Goal: Task Accomplishment & Management: Use online tool/utility

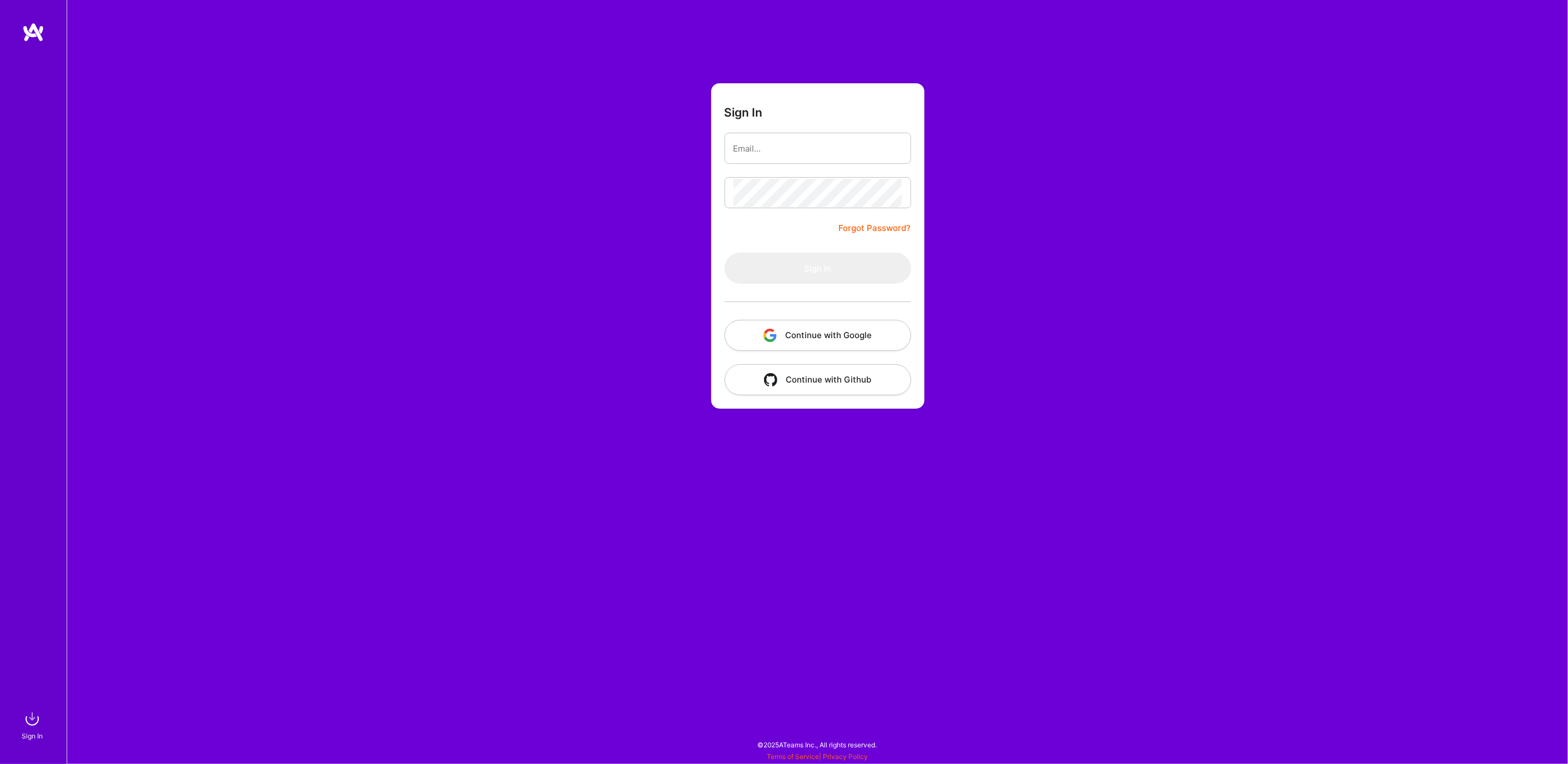
click at [802, 335] on button "Continue with Google" at bounding box center [818, 335] width 187 height 31
click at [818, 324] on button "Continue with Google" at bounding box center [818, 335] width 187 height 31
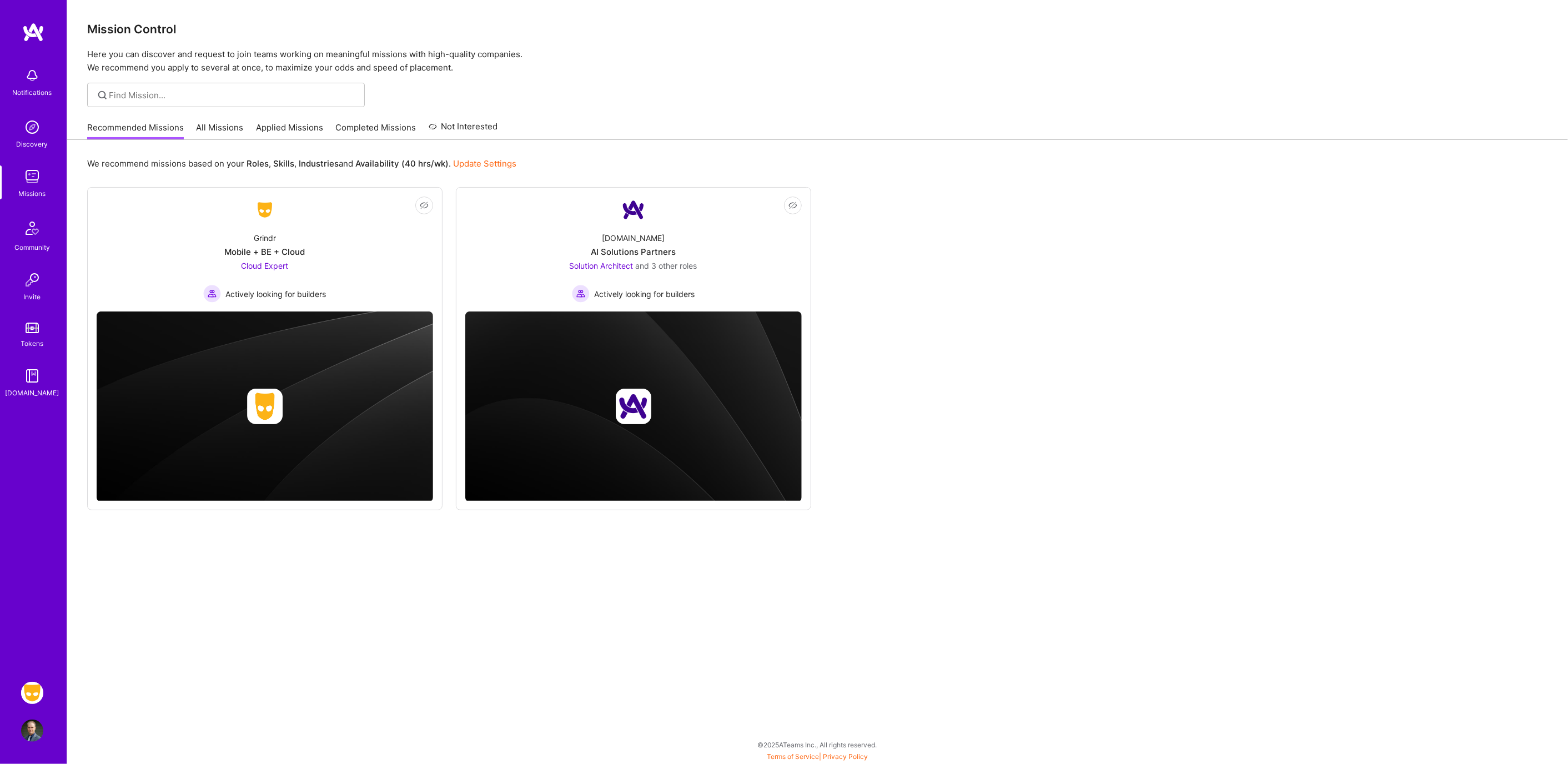
click at [31, 691] on img at bounding box center [32, 693] width 22 height 22
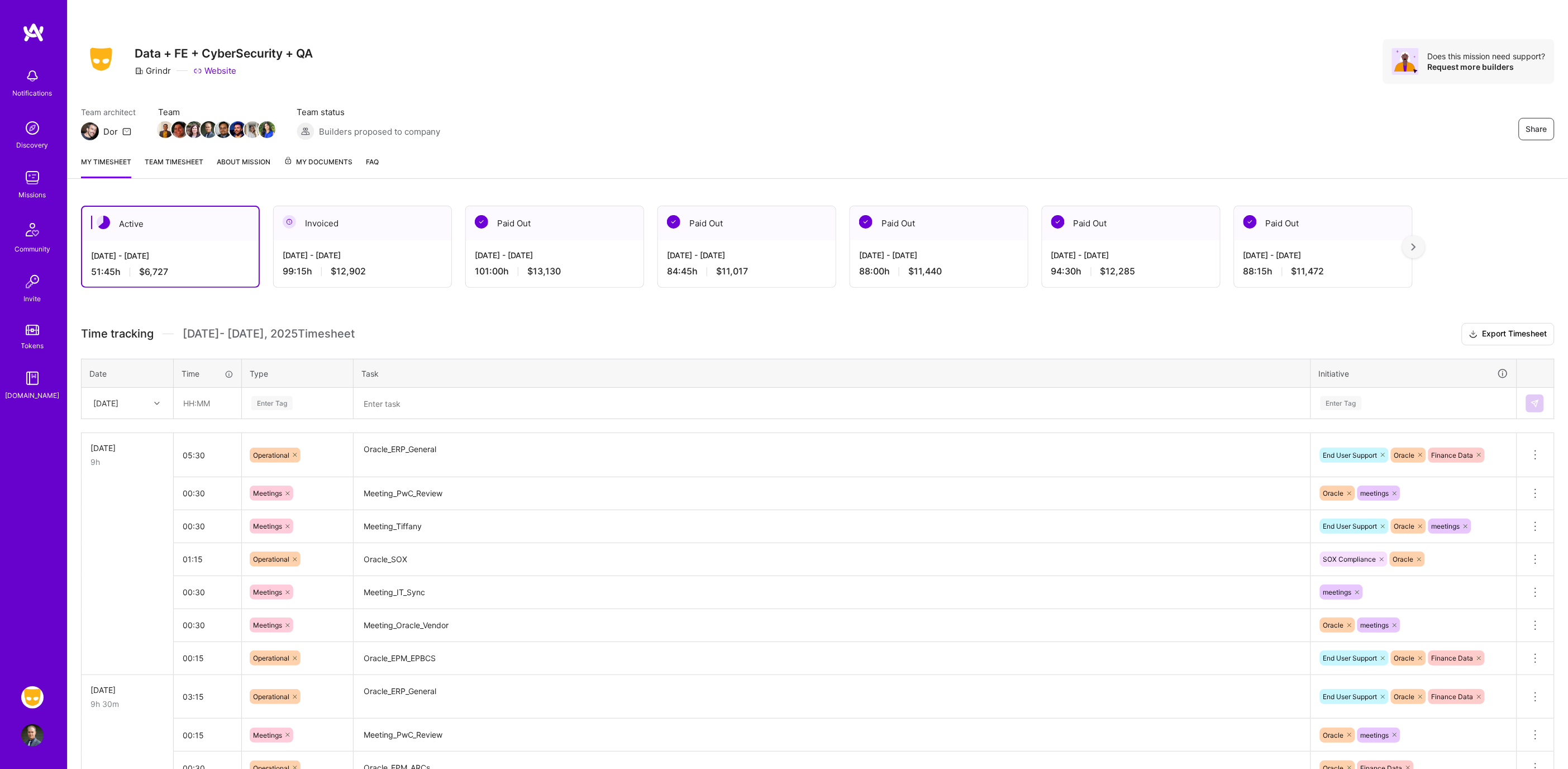
click at [148, 405] on div "[DATE]" at bounding box center [118, 403] width 62 height 18
click at [124, 532] on div "[DATE]" at bounding box center [126, 537] width 90 height 21
click at [208, 402] on input "text" at bounding box center [207, 403] width 66 height 29
type input "05:00"
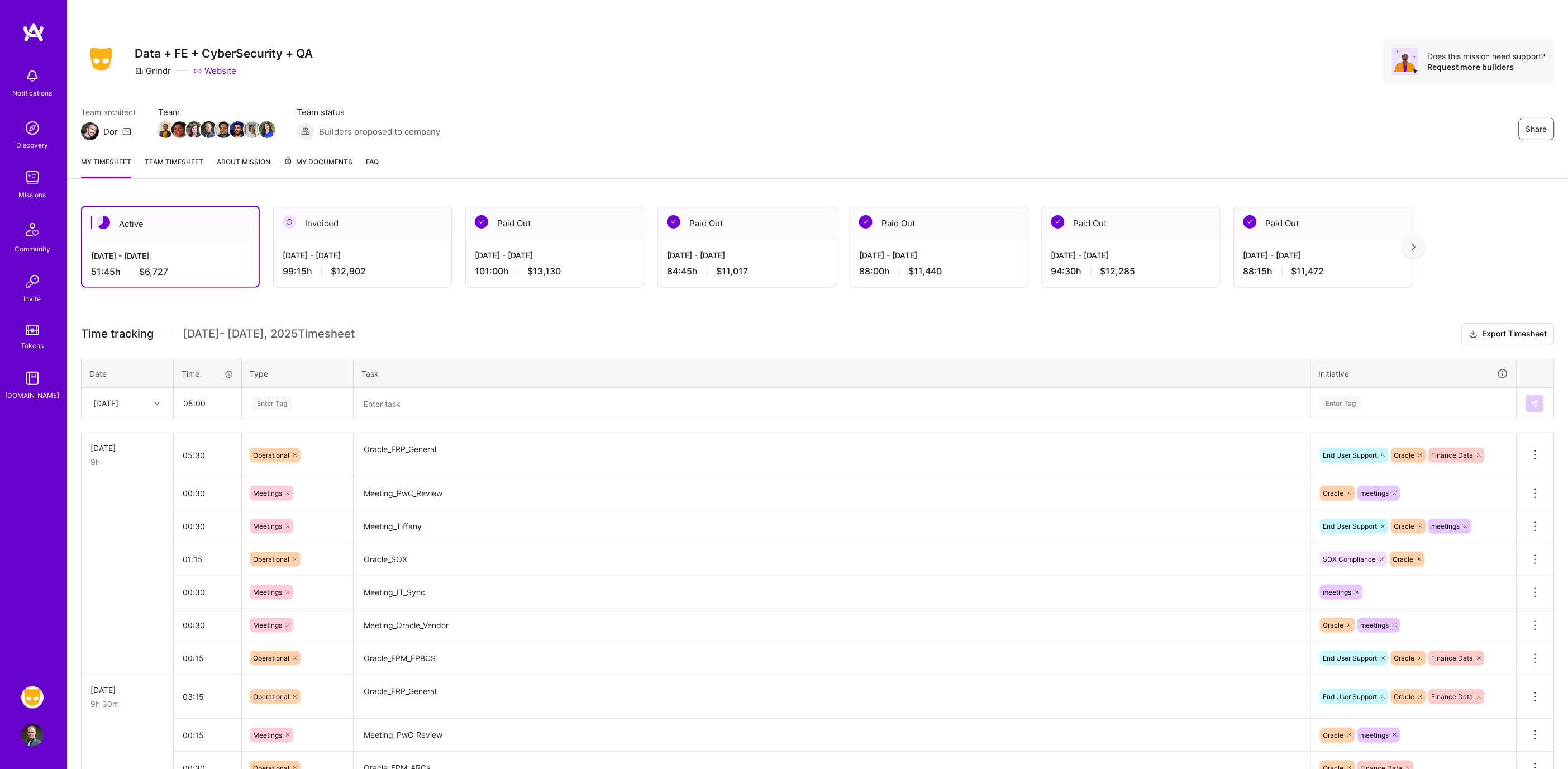
click at [254, 408] on div "Enter Tag" at bounding box center [297, 403] width 110 height 29
type input "op"
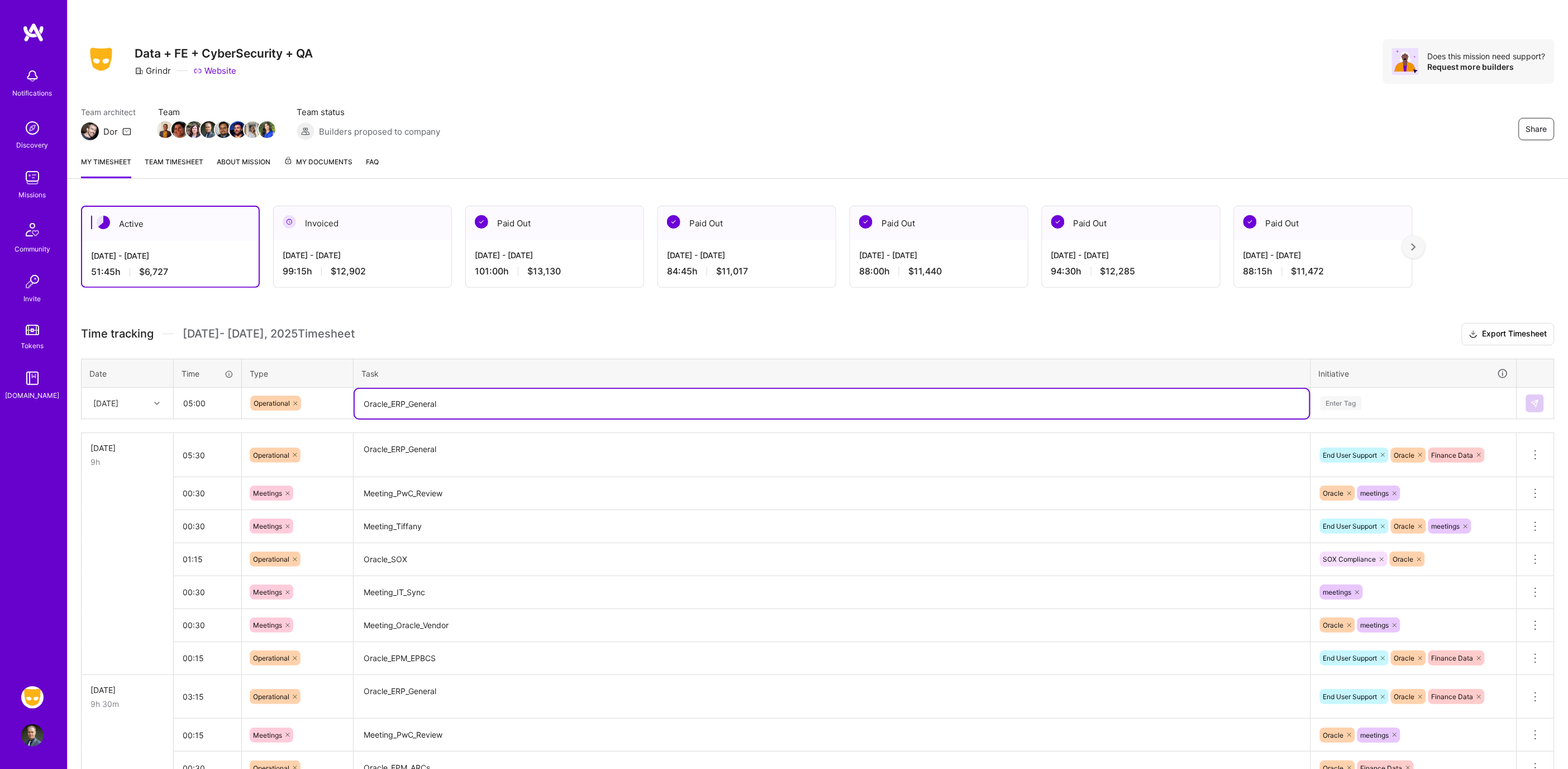
type textarea "Oracle_ERP_General"
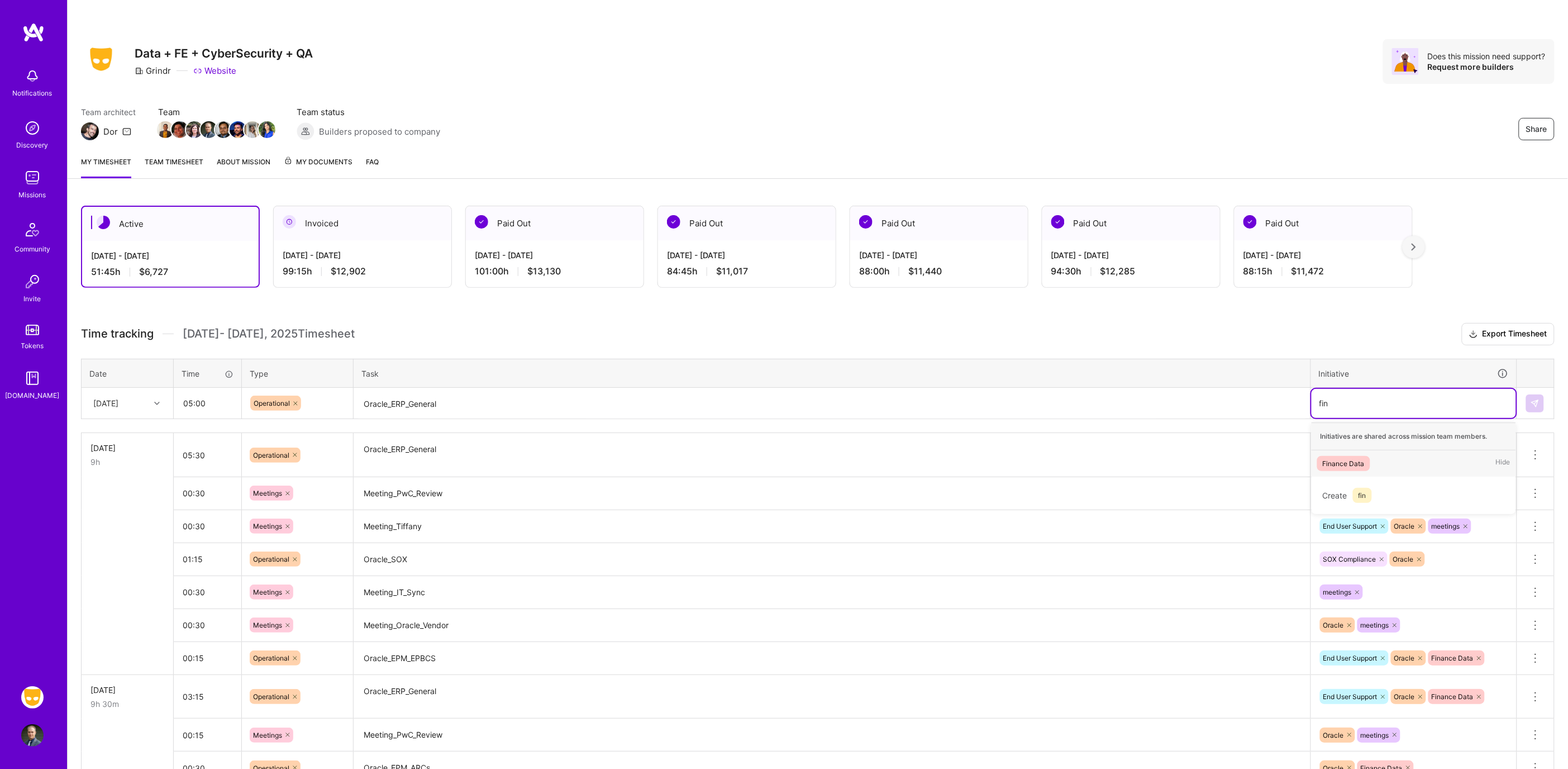
type input "fin"
type input "fina"
type input "orac"
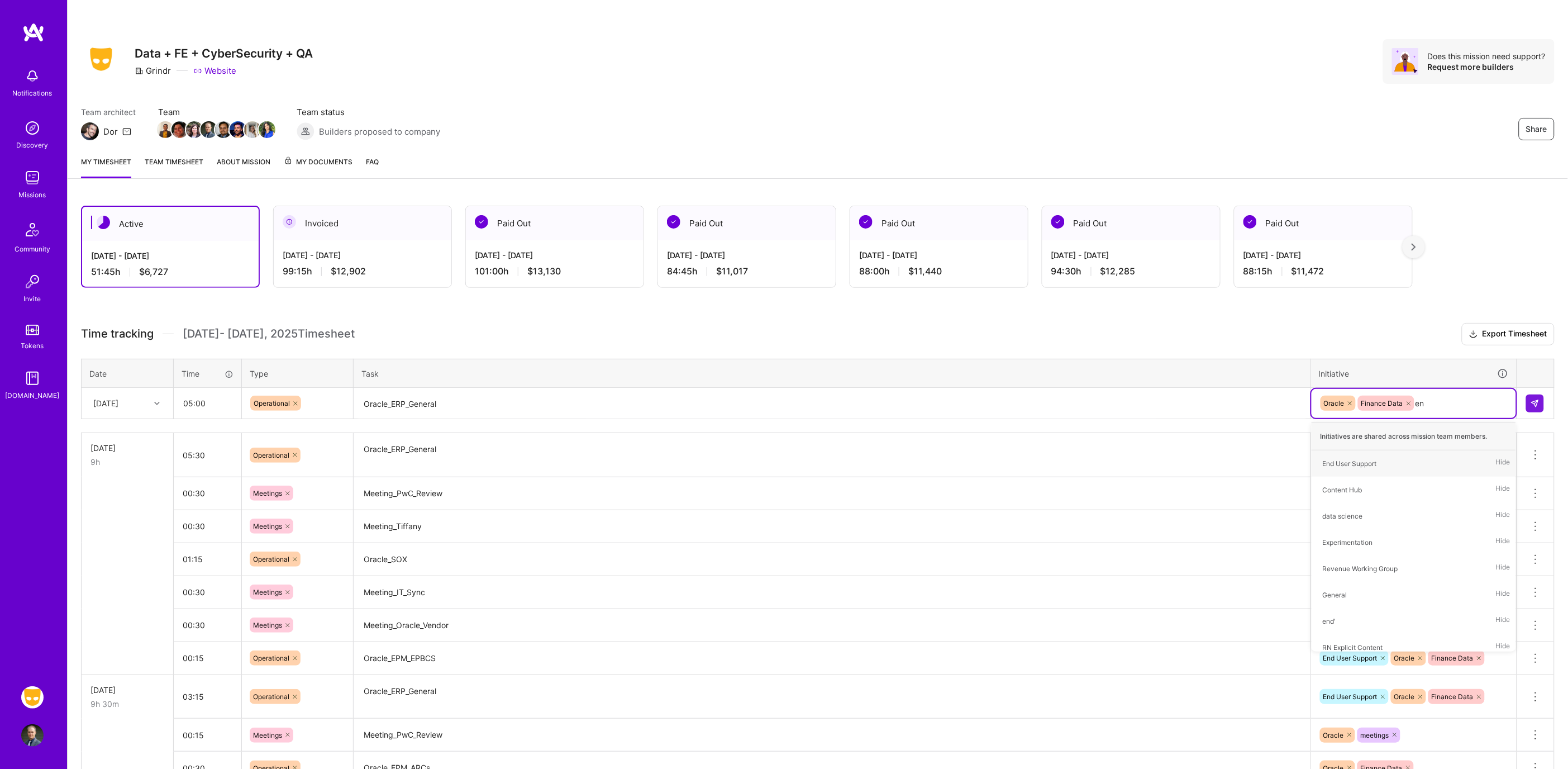
type input "e"
click at [1536, 407] on button at bounding box center [1535, 403] width 18 height 18
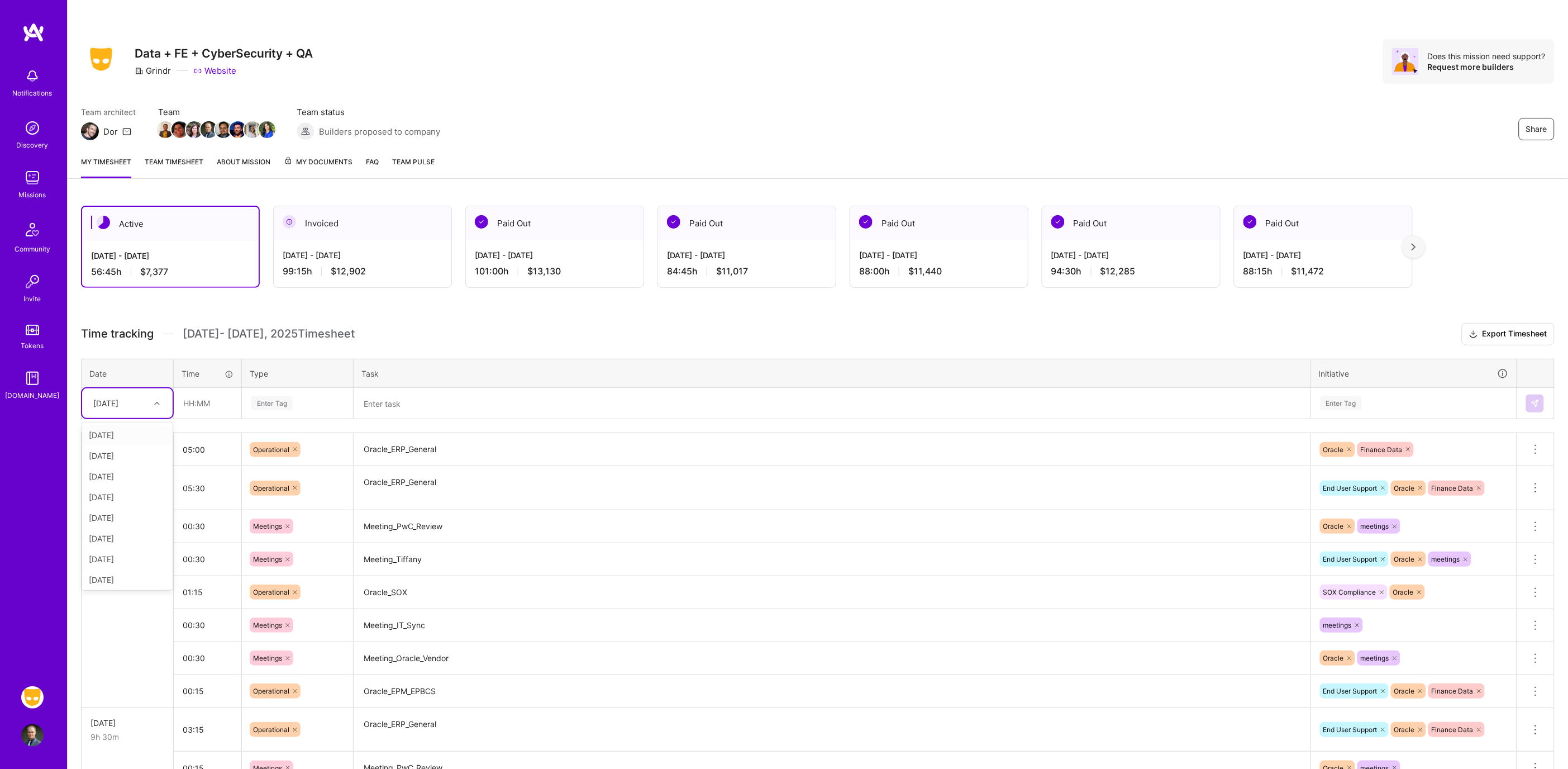
drag, startPoint x: 133, startPoint y: 398, endPoint x: 140, endPoint y: 398, distance: 7.0
click at [133, 398] on div "[DATE]" at bounding box center [118, 403] width 62 height 18
click at [215, 409] on input "text" at bounding box center [207, 403] width 66 height 29
type input "04:30"
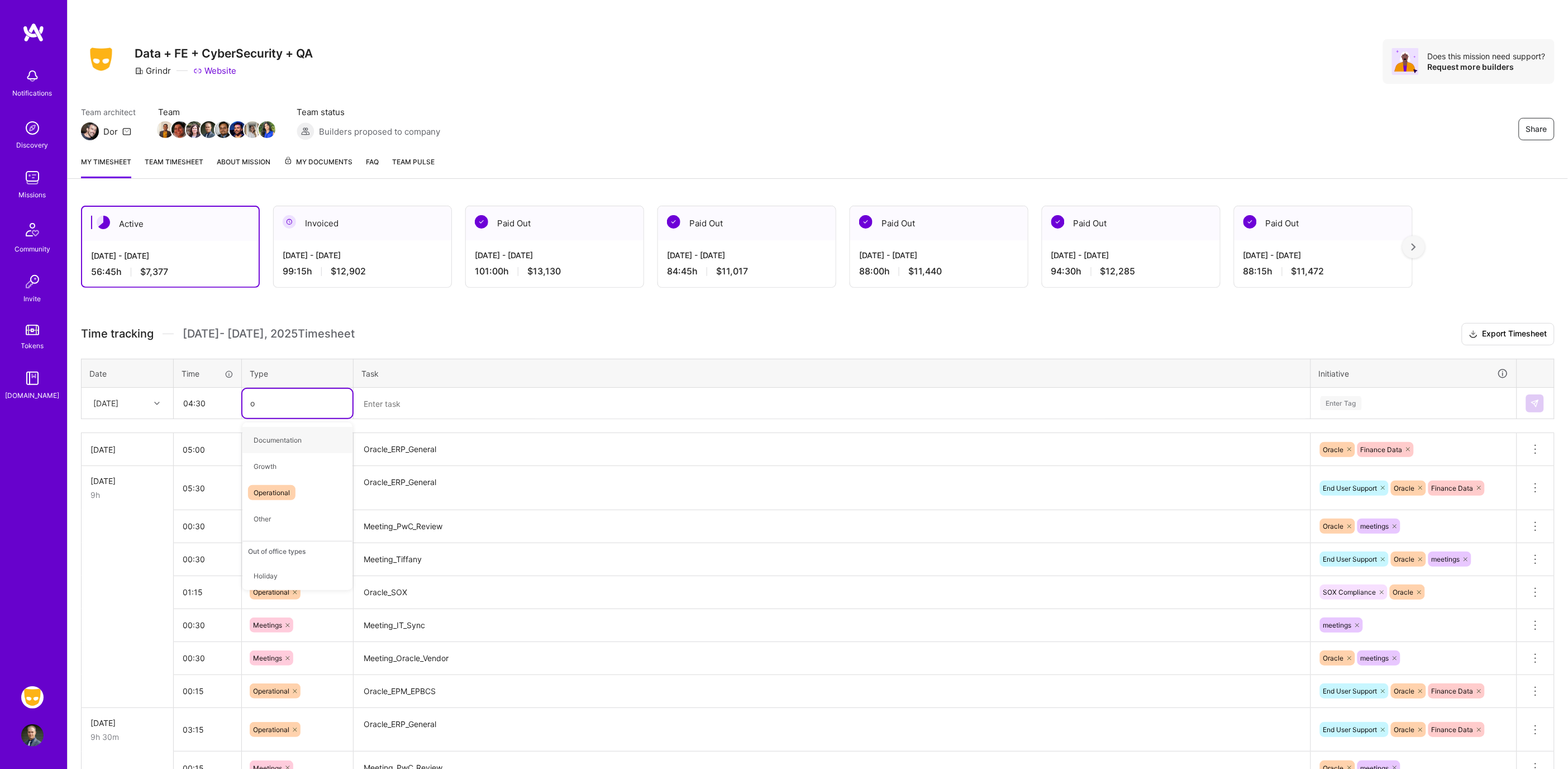
type input "op"
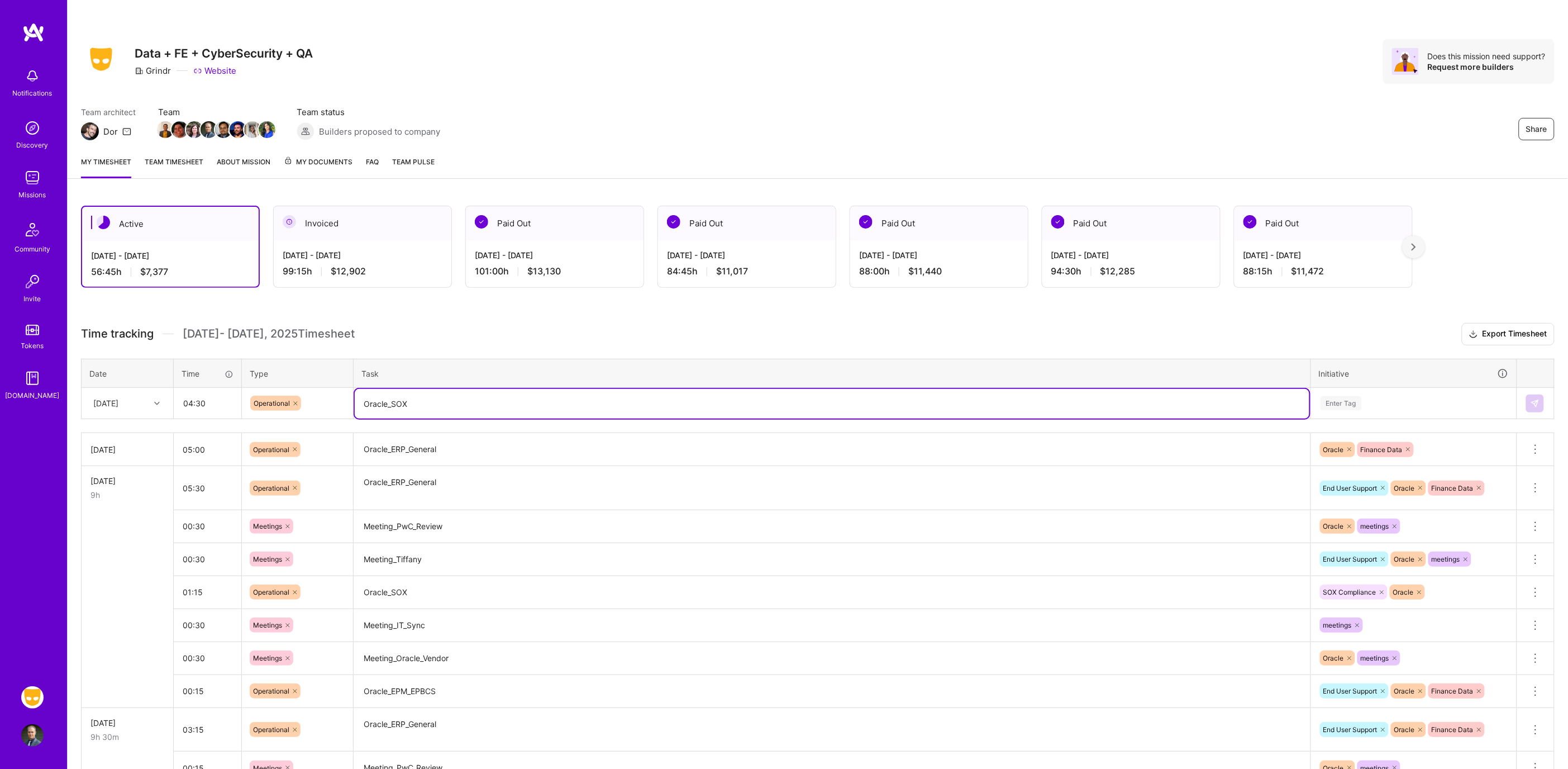
type textarea "Oracle_SOX"
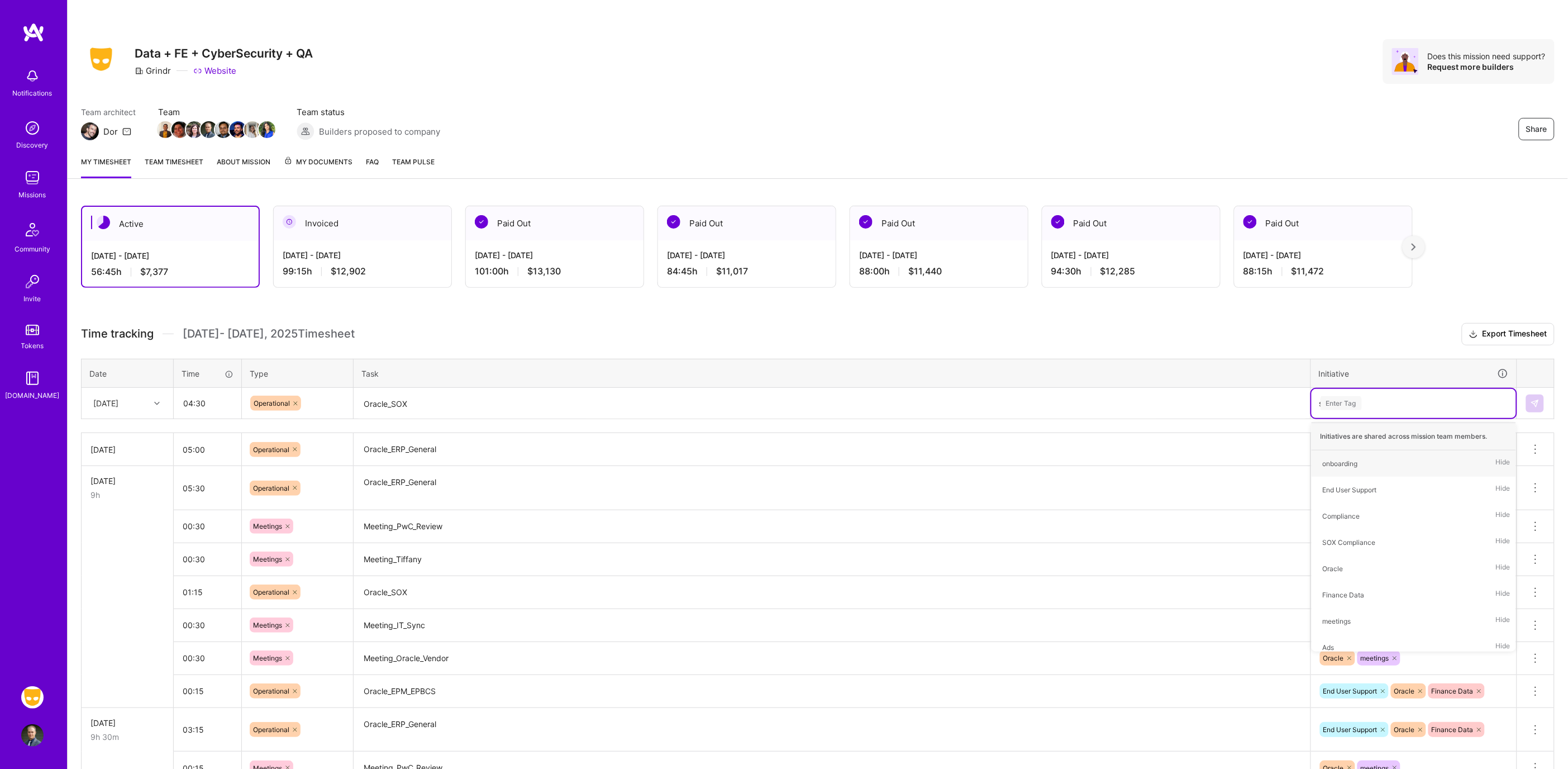
type input "sox"
type input "ora"
type input "fin"
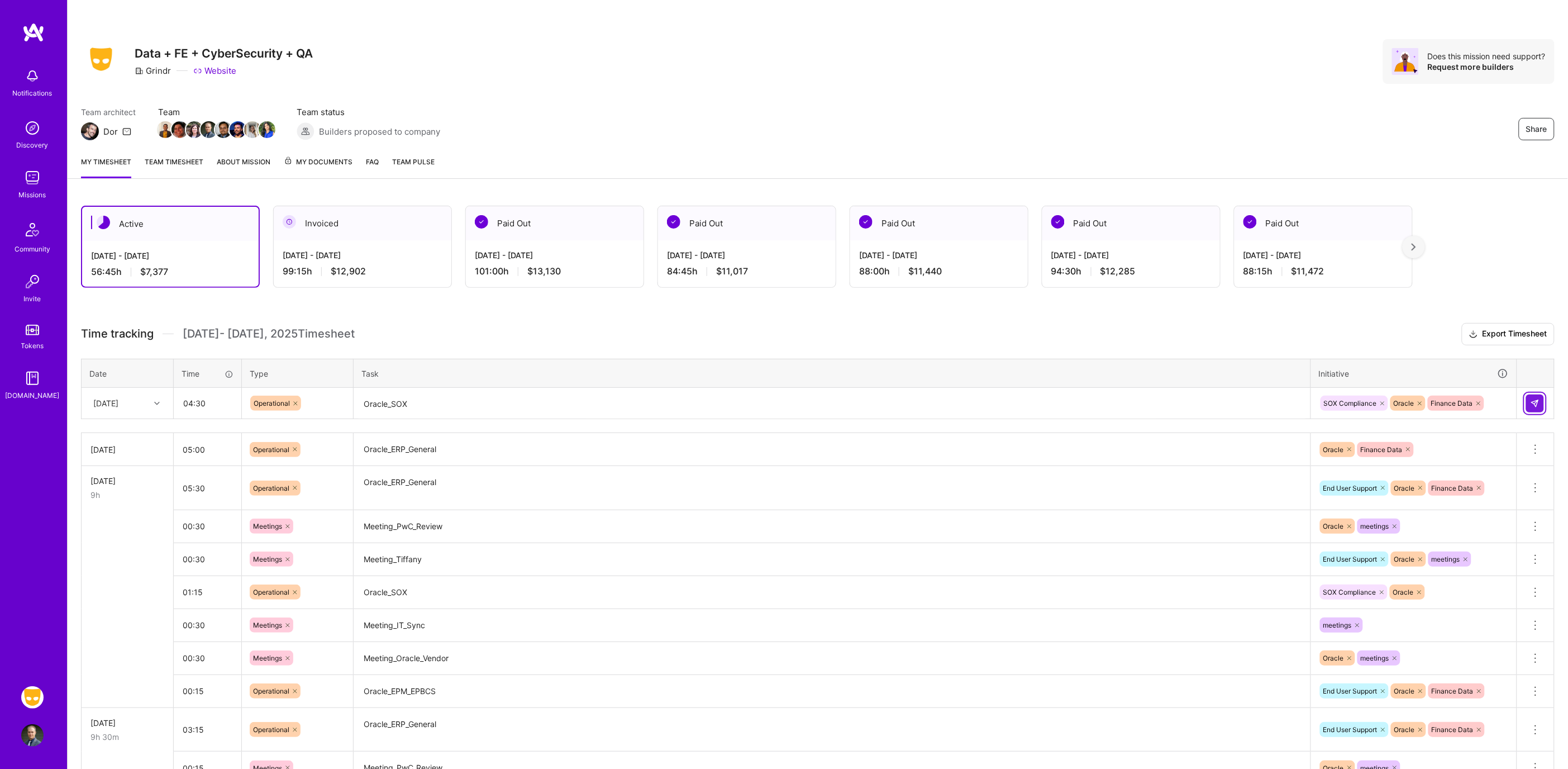
click at [1528, 399] on button at bounding box center [1535, 403] width 18 height 18
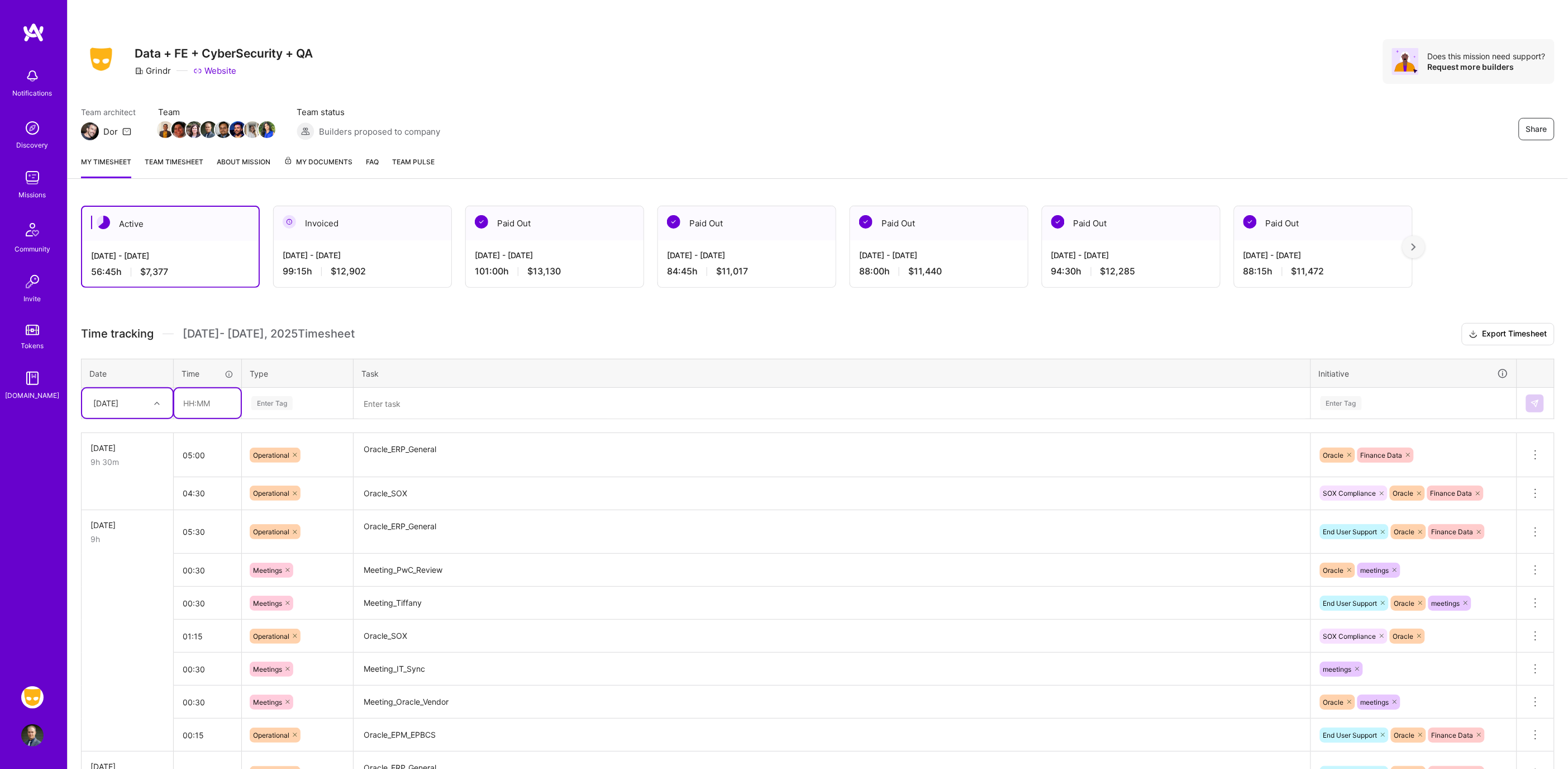
click at [205, 405] on input "text" at bounding box center [207, 403] width 66 height 29
type input "00:30"
type input "mee"
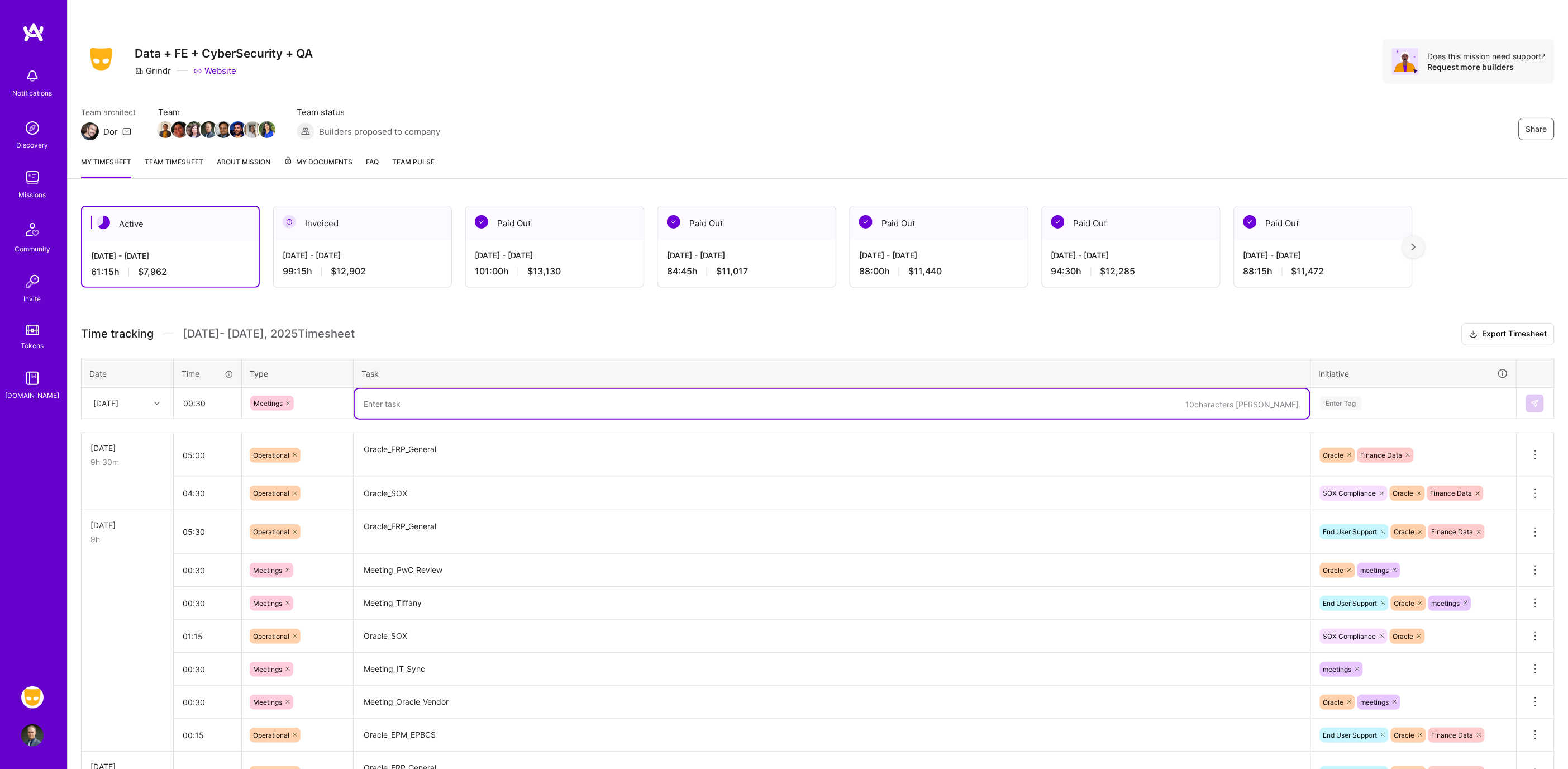
type textarea "O"
type textarea "Meeting_Oracle_Vendor"
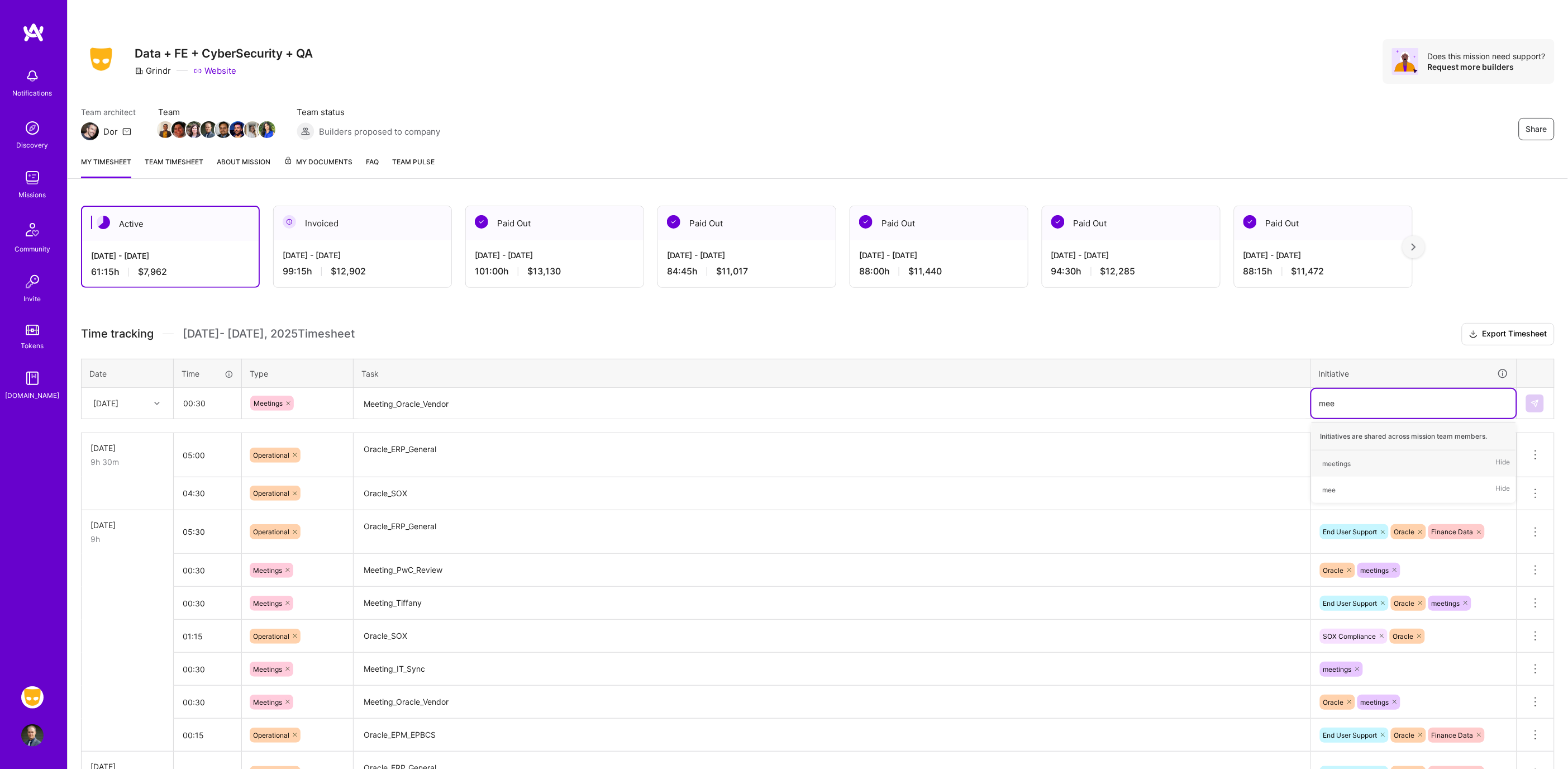
type input "meet"
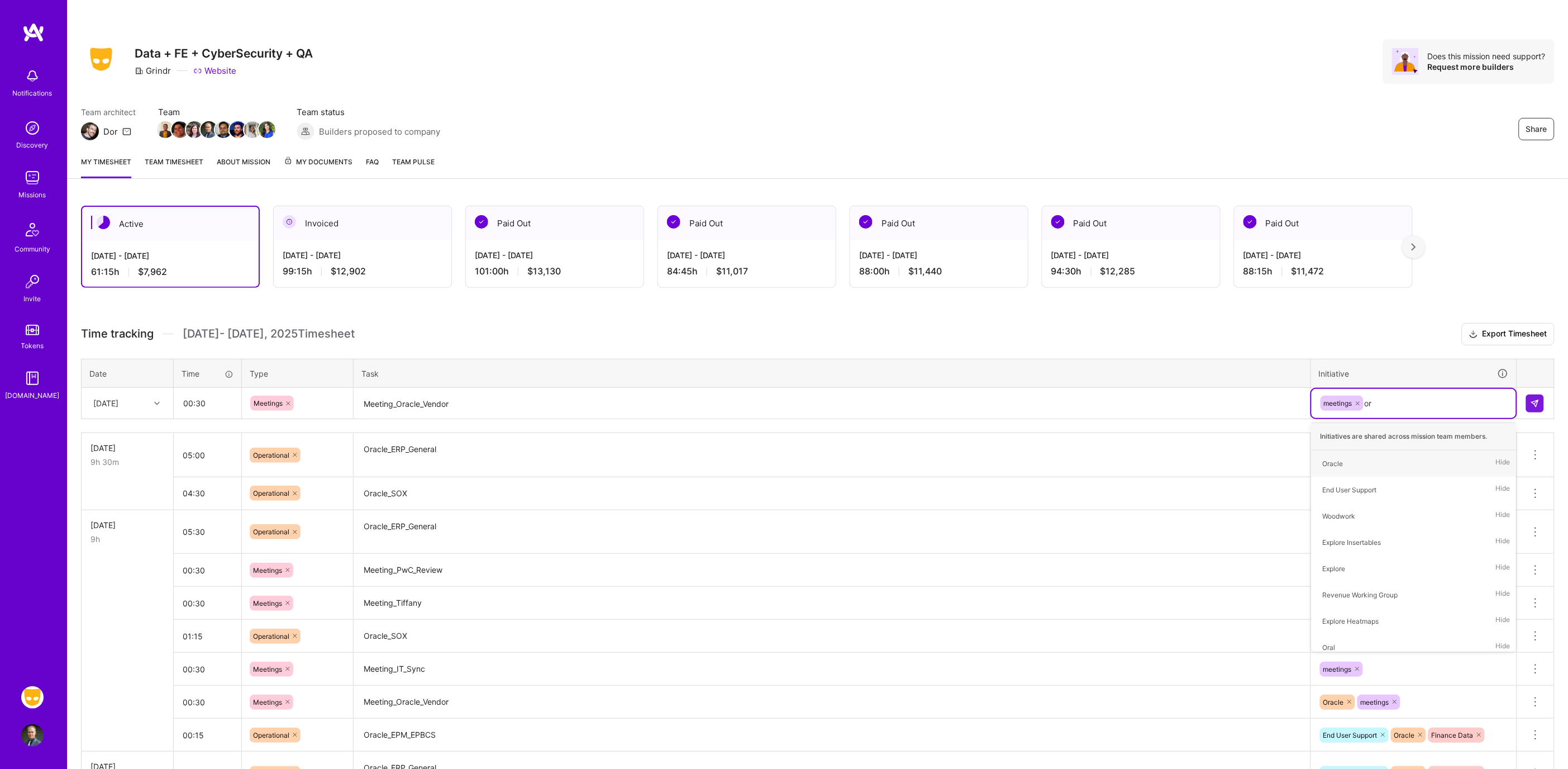
type input "ora"
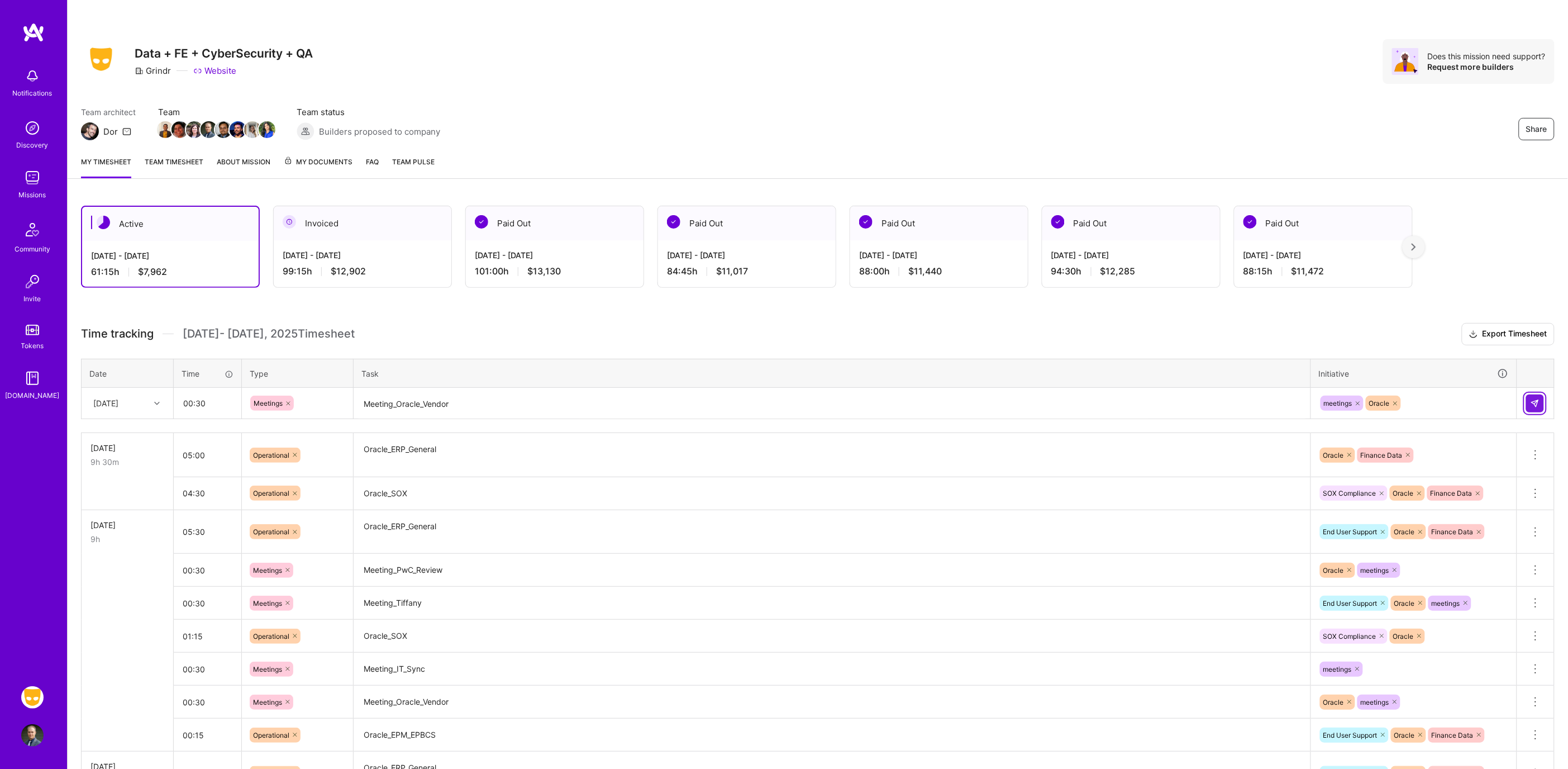
click at [1533, 399] on img at bounding box center [1534, 403] width 9 height 9
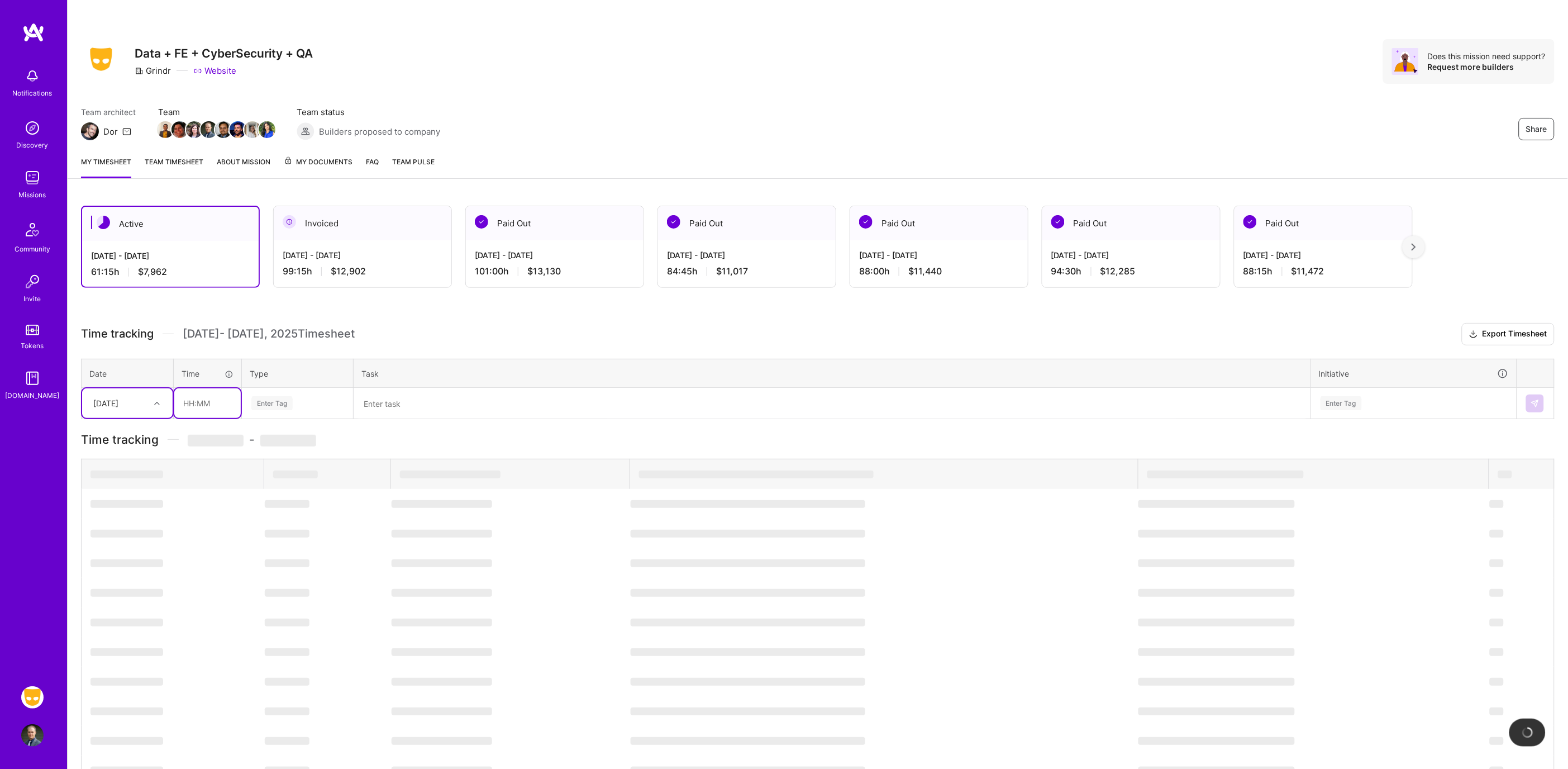
click at [202, 391] on input "text" at bounding box center [207, 403] width 66 height 29
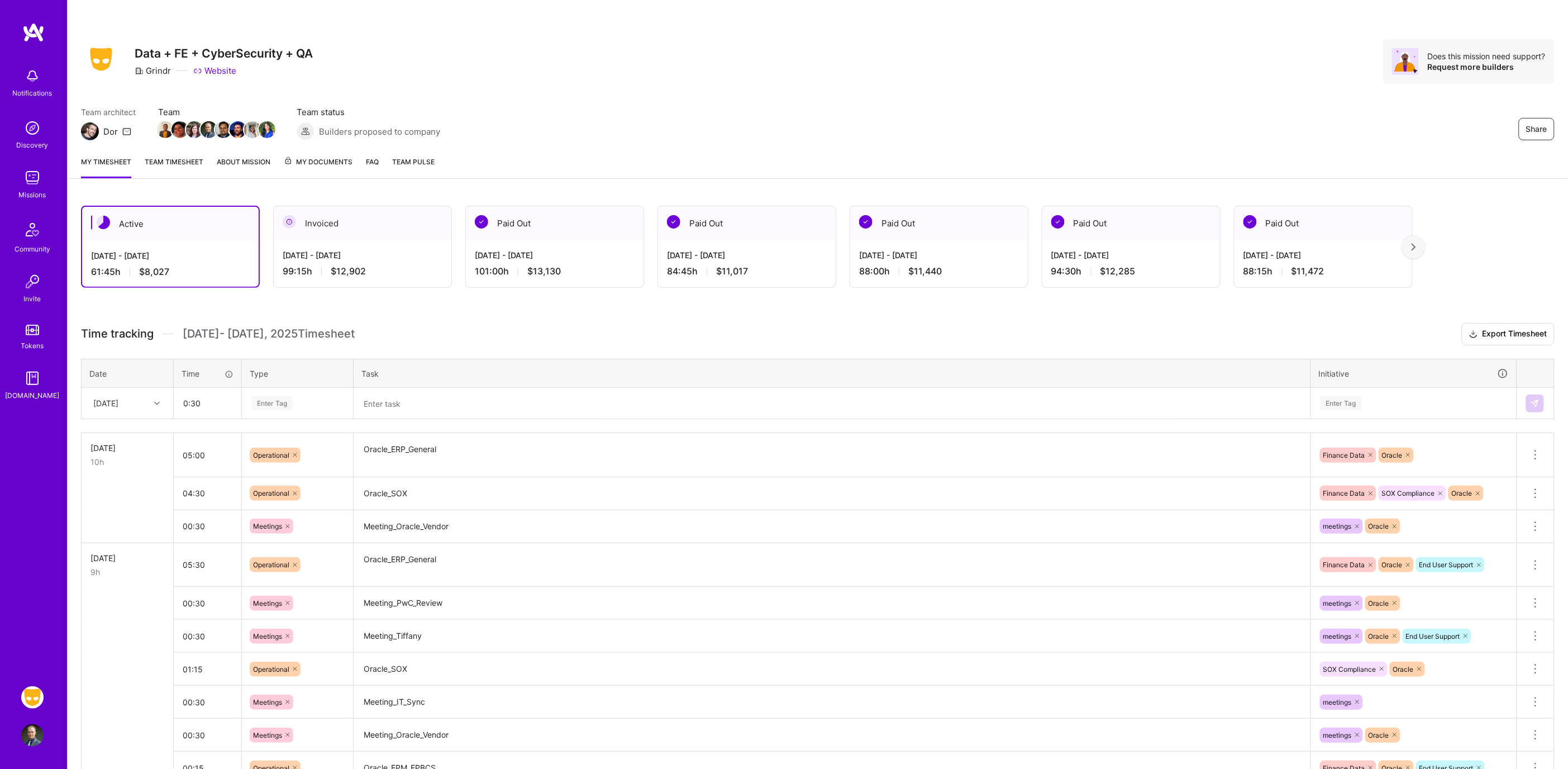
type input "00:30"
type input "Oper"
type input "op"
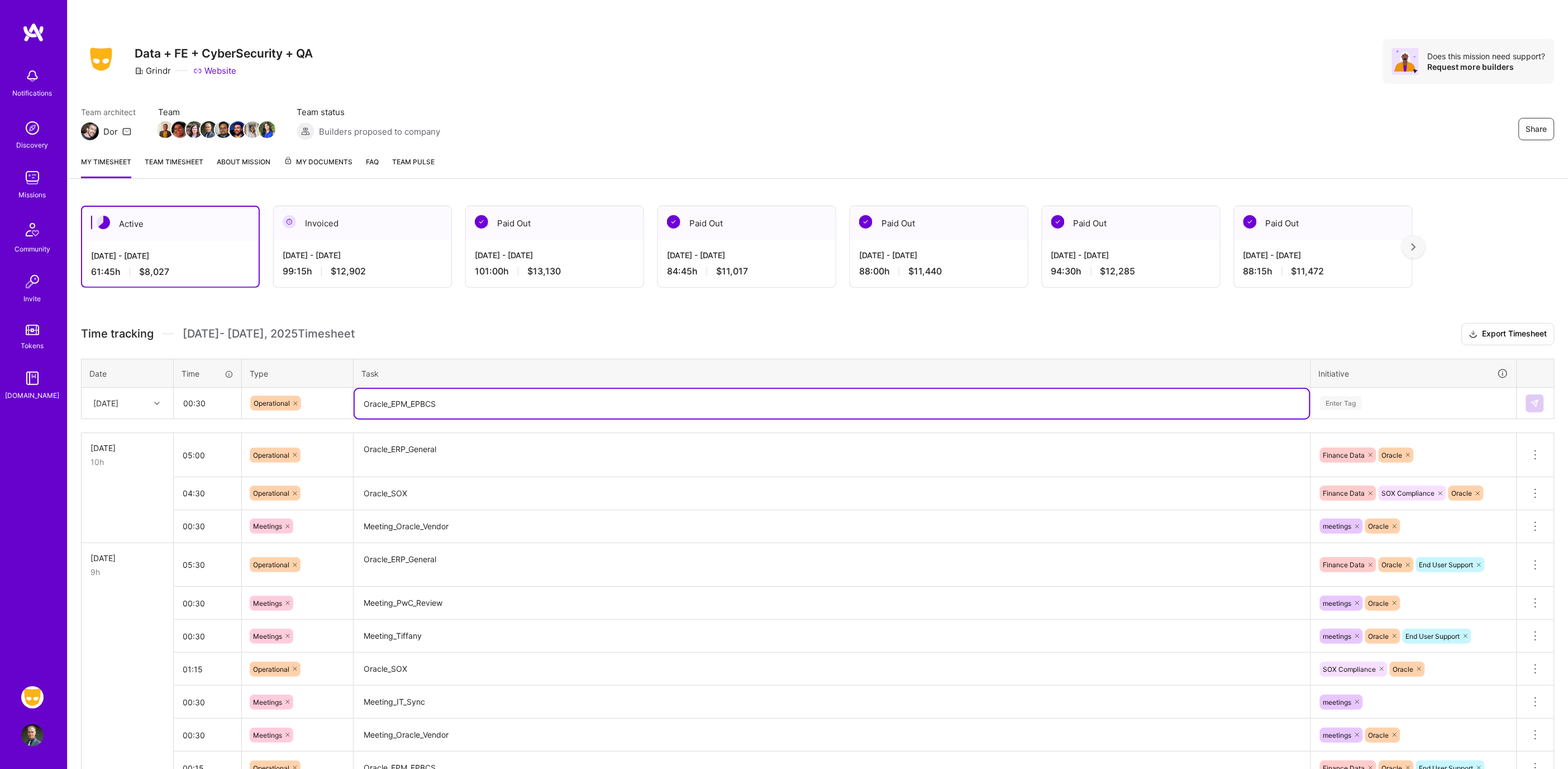
type textarea "Oracle_EPM_EPBCS"
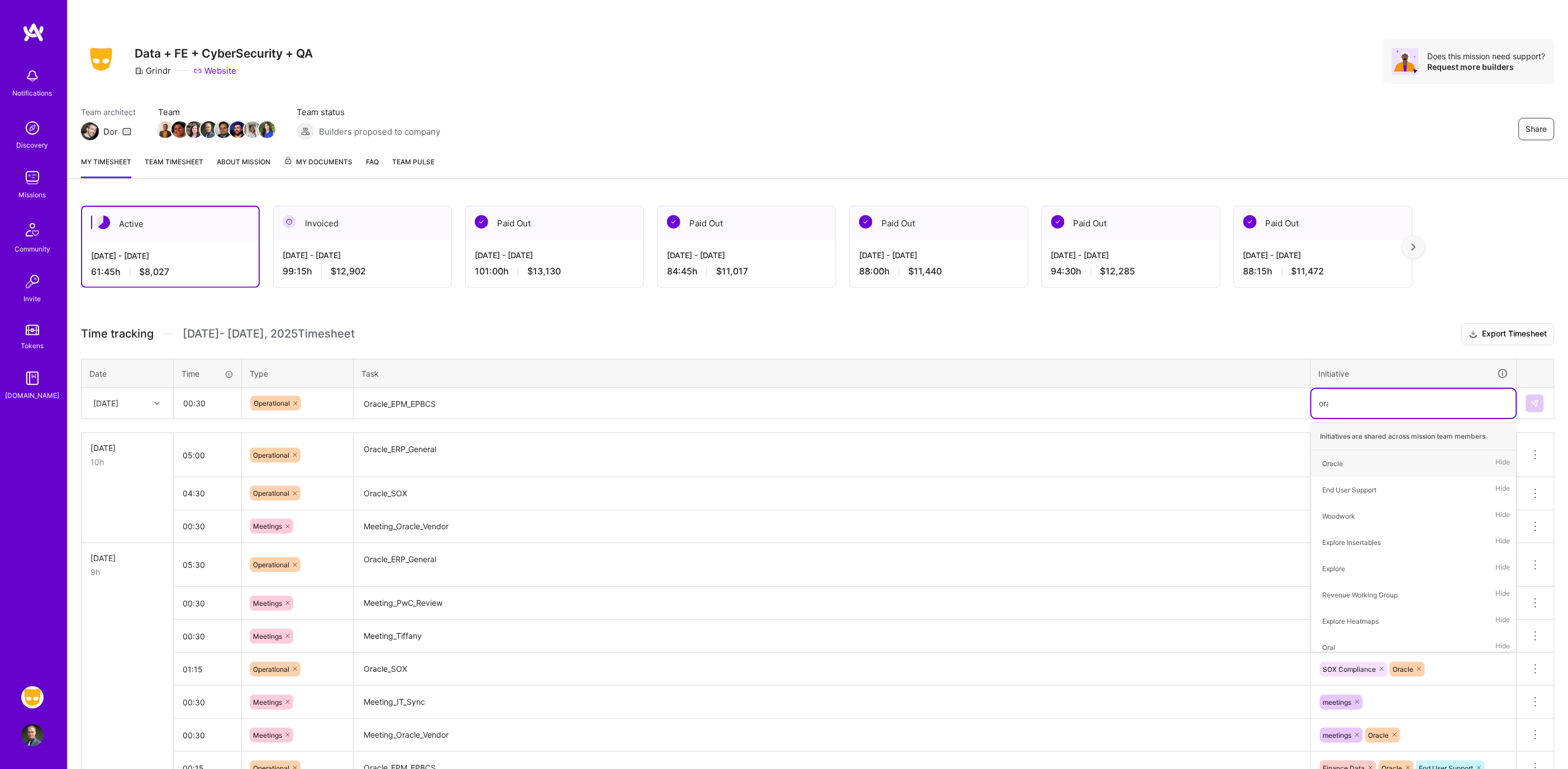
type input "orac"
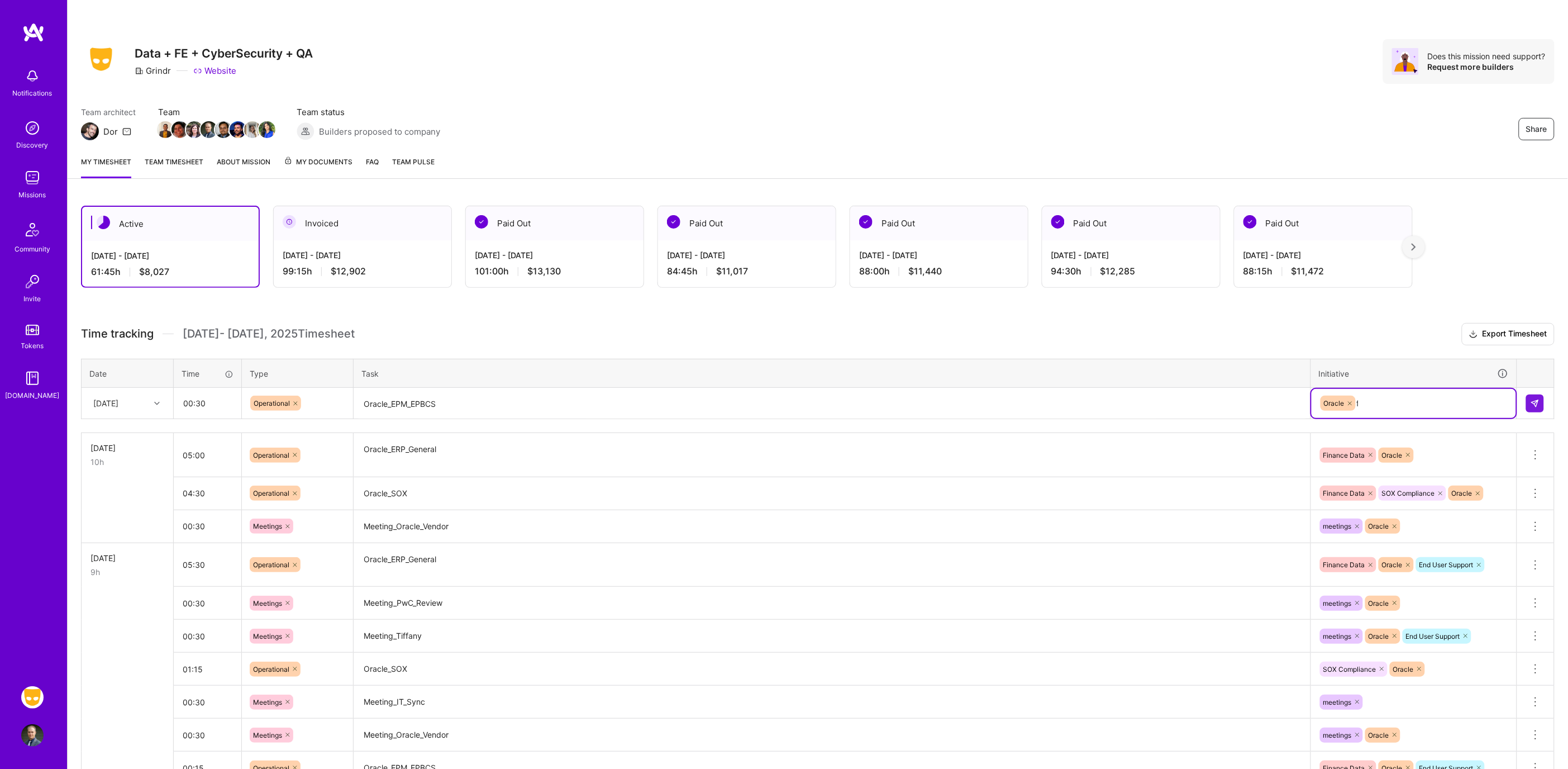
type input "fin"
click at [1527, 401] on button at bounding box center [1535, 403] width 18 height 18
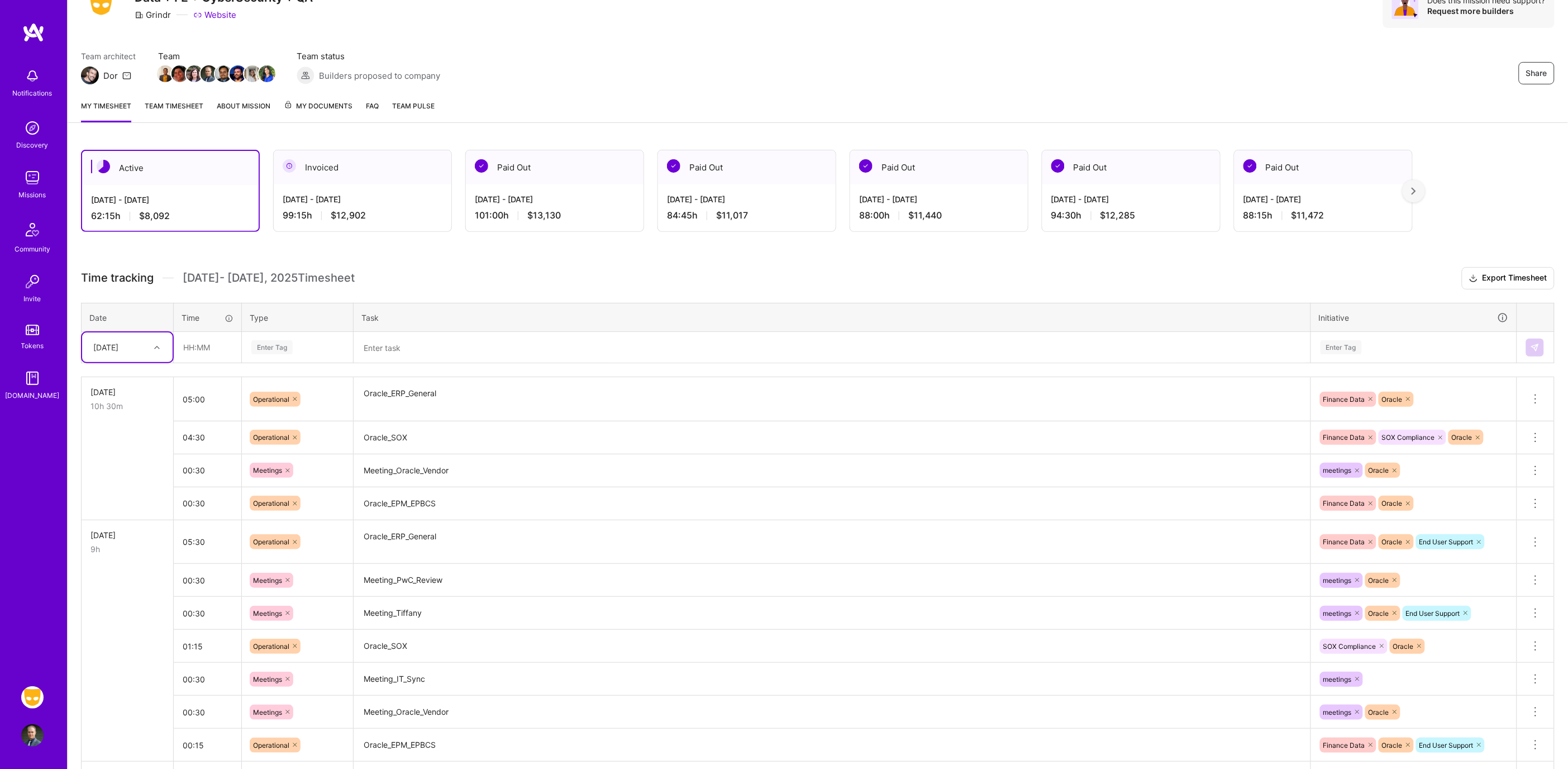
scroll to position [0, 0]
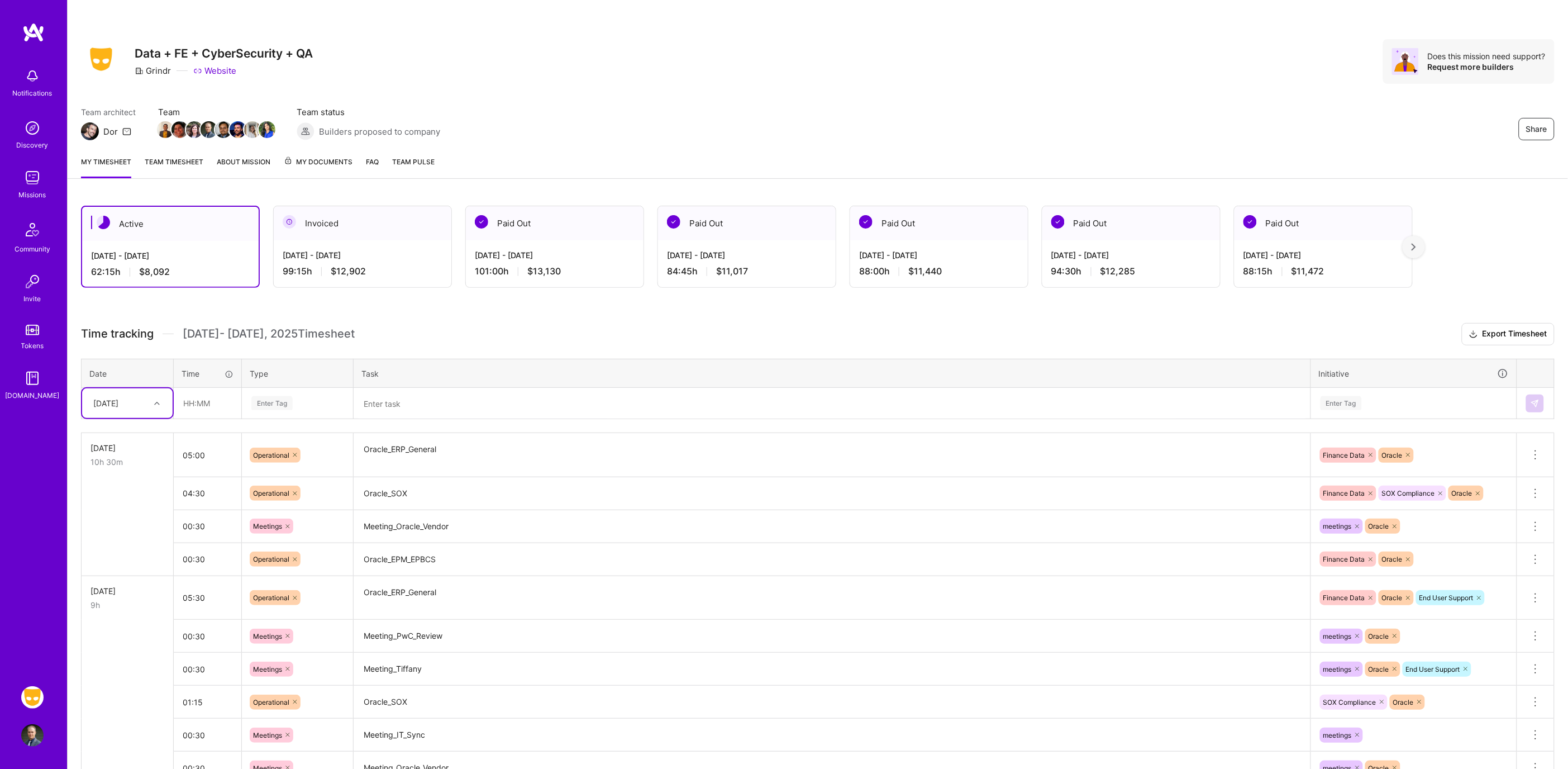
click at [152, 394] on div at bounding box center [158, 403] width 17 height 18
click at [110, 575] on div "[DATE]" at bounding box center [126, 578] width 90 height 21
click at [194, 415] on input "text" at bounding box center [207, 403] width 66 height 29
click at [303, 390] on div "Enter Tag" at bounding box center [297, 403] width 110 height 29
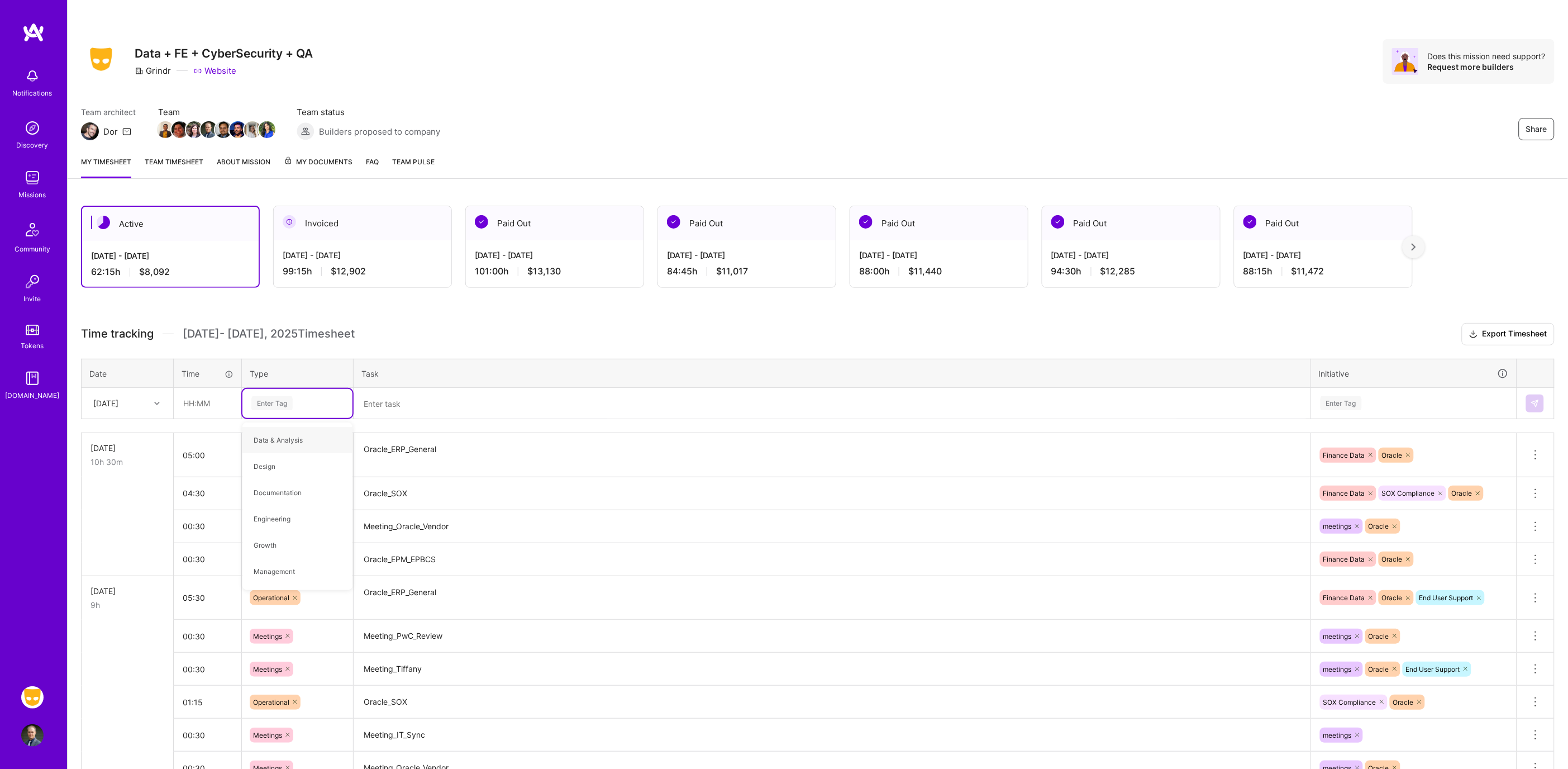
click at [583, 406] on textarea at bounding box center [832, 403] width 954 height 29
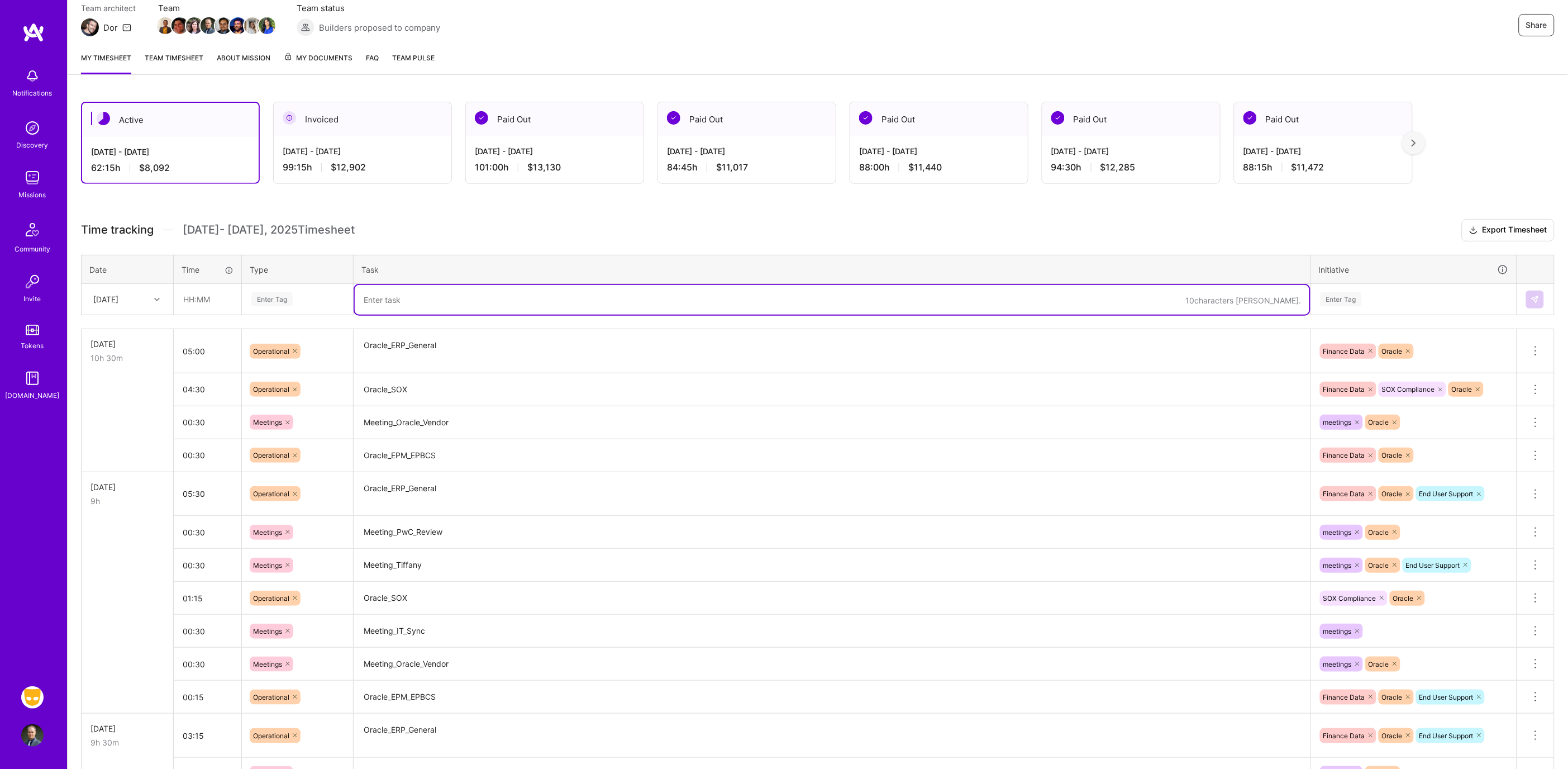
scroll to position [0, 0]
